Goal: Transaction & Acquisition: Purchase product/service

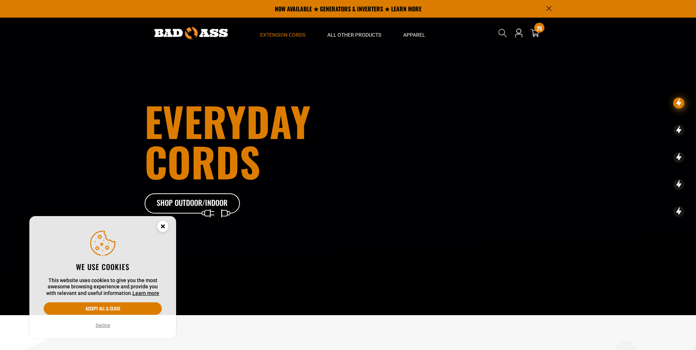
click at [275, 30] on summary "Extension Cords" at bounding box center [282, 33] width 67 height 31
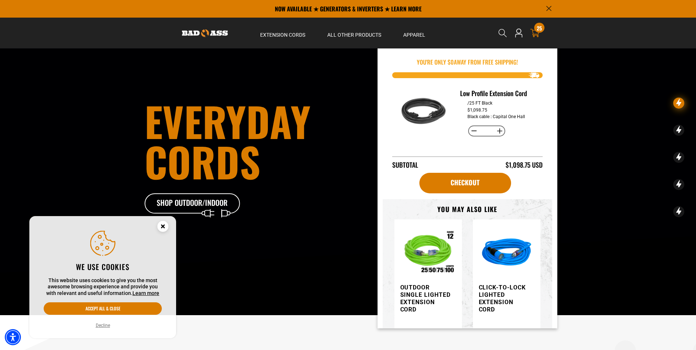
click at [534, 33] on icon at bounding box center [535, 33] width 10 height 10
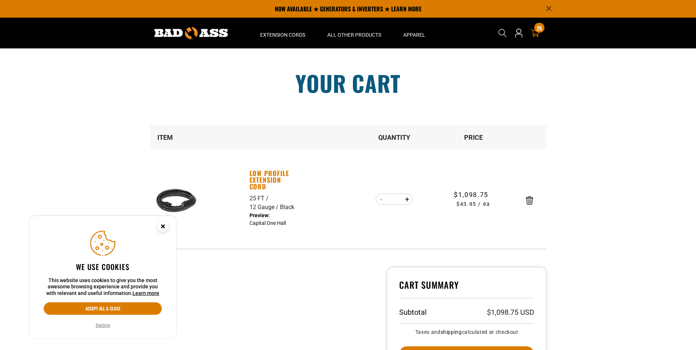
click at [257, 182] on link "Low Profile Extension Cord" at bounding box center [274, 180] width 51 height 20
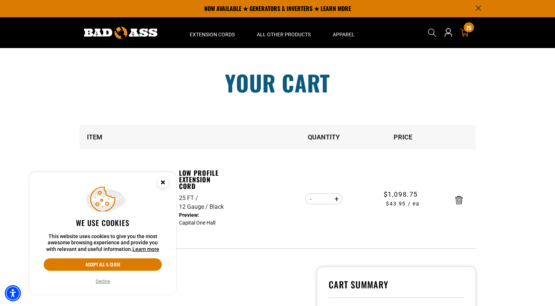
scroll to position [147, 0]
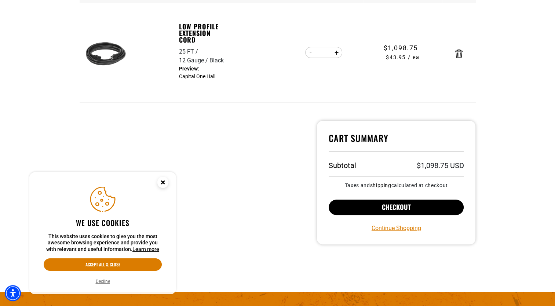
click at [385, 204] on button "Checkout" at bounding box center [396, 206] width 135 height 15
